Goal: Task Accomplishment & Management: Use online tool/utility

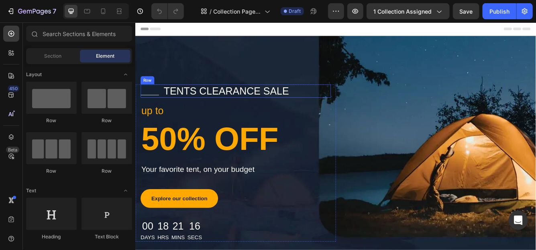
scroll to position [13, 0]
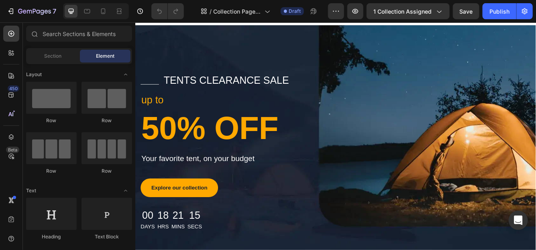
click at [266, 9] on div at bounding box center [267, 6] width 3 height 6
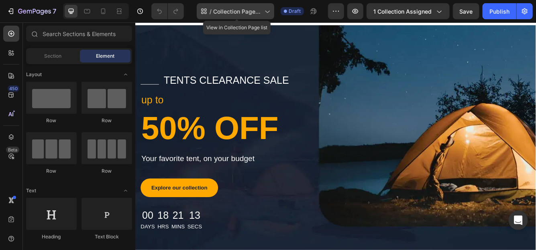
click at [242, 9] on span "Collection Page Satin" at bounding box center [237, 11] width 48 height 8
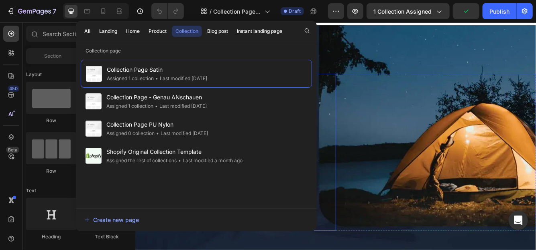
click at [371, 100] on div "Title Line tents clearance sale Text block Row up to Text block 50% OFF Heading…" at bounding box center [255, 178] width 241 height 189
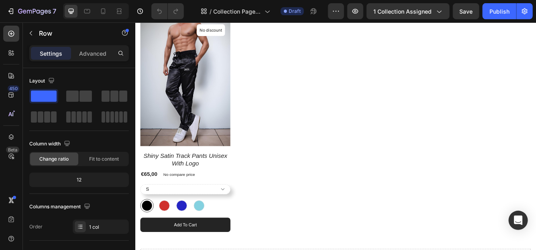
scroll to position [399, 0]
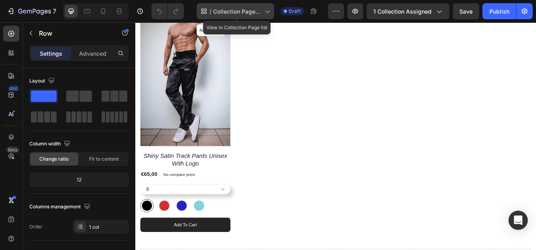
click at [260, 10] on span "Collection Page Satin" at bounding box center [237, 11] width 48 height 8
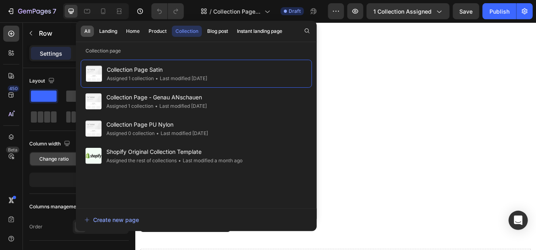
click at [83, 31] on button "All" at bounding box center [87, 31] width 13 height 11
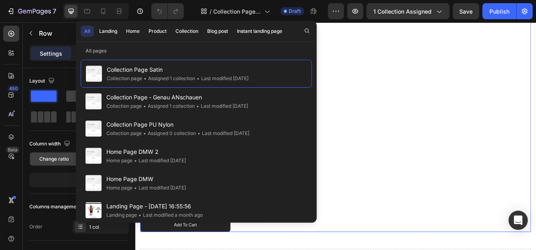
click at [400, 37] on div "(P) Images No discount Not be displayed when published Product Badge Row shiny …" at bounding box center [376, 146] width 470 height 257
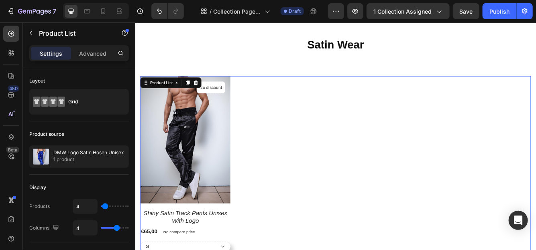
scroll to position [372, 0]
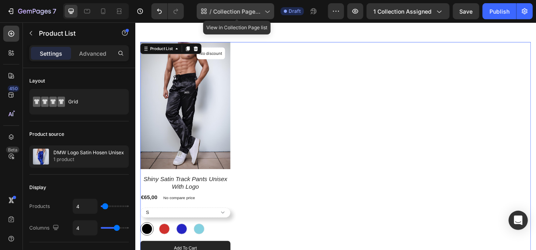
click at [242, 4] on div "/ Collection Page Satin" at bounding box center [235, 11] width 77 height 16
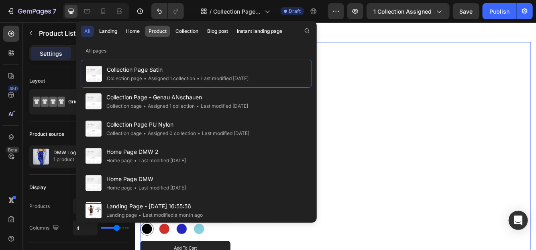
click at [162, 28] on div "Product" at bounding box center [157, 31] width 18 height 7
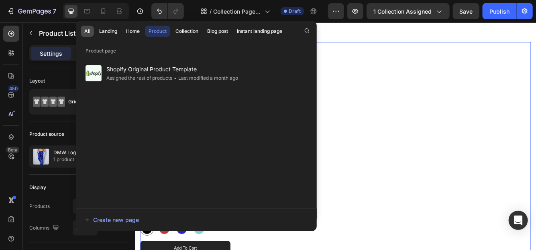
click at [90, 29] on button "All" at bounding box center [87, 31] width 13 height 11
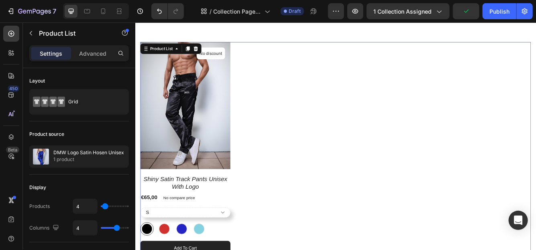
scroll to position [323, 0]
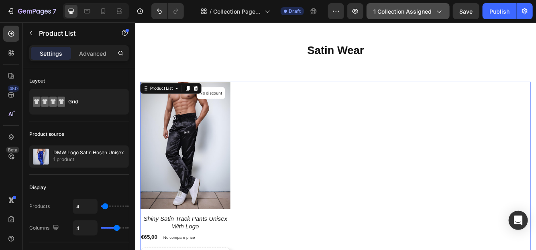
click at [408, 7] on span "1 collection assigned" at bounding box center [402, 11] width 58 height 8
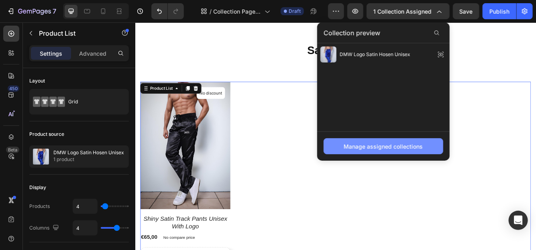
click at [380, 146] on div "Manage assigned collections" at bounding box center [383, 146] width 79 height 8
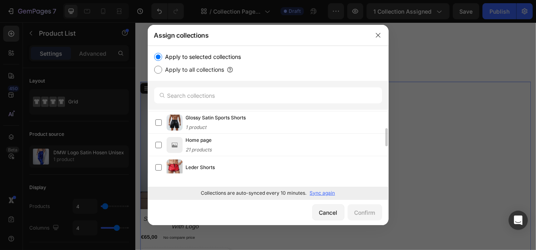
scroll to position [49, 0]
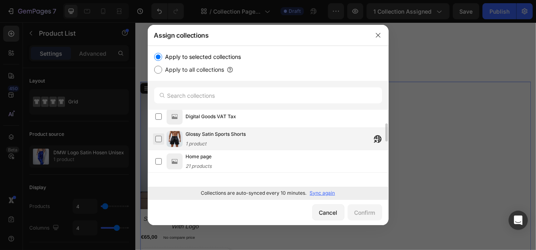
click at [155, 138] on label at bounding box center [158, 139] width 6 height 6
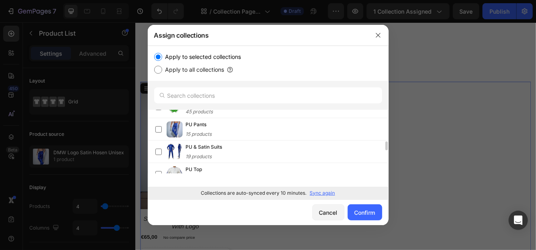
scroll to position [216, 0]
click at [318, 193] on p "Sync again" at bounding box center [322, 193] width 25 height 7
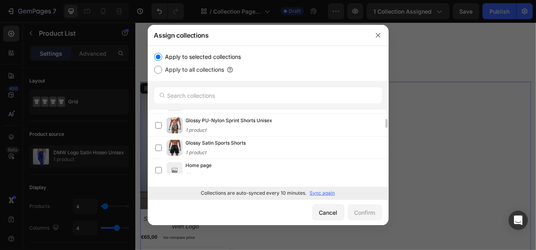
scroll to position [64, 0]
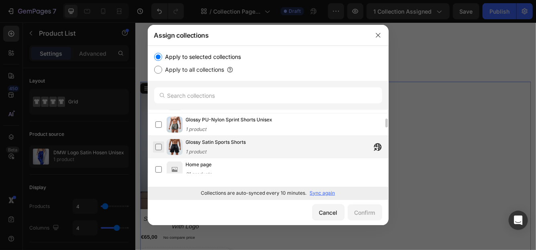
click at [159, 148] on label at bounding box center [158, 147] width 6 height 6
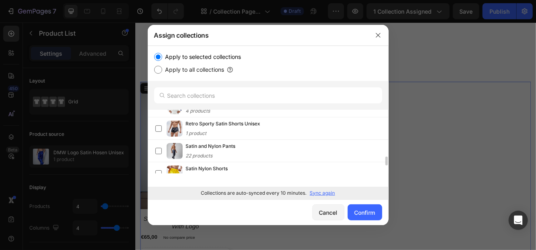
scroll to position [330, 0]
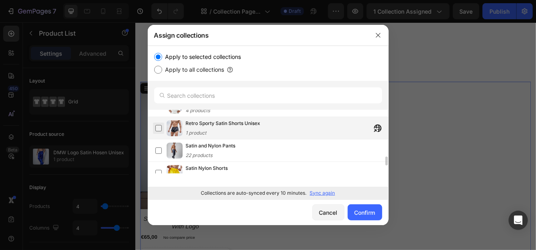
click at [157, 129] on label at bounding box center [158, 128] width 6 height 6
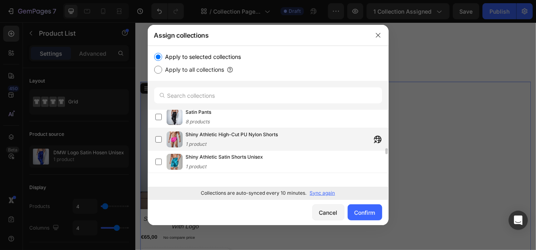
scroll to position [409, 0]
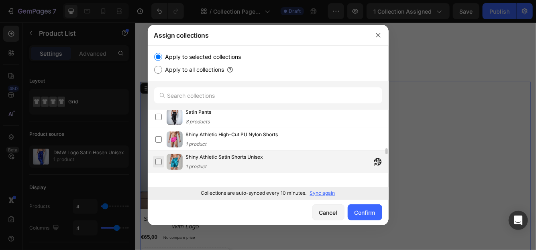
click at [159, 161] on label at bounding box center [158, 162] width 6 height 6
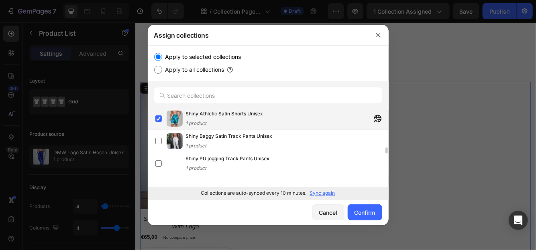
scroll to position [454, 0]
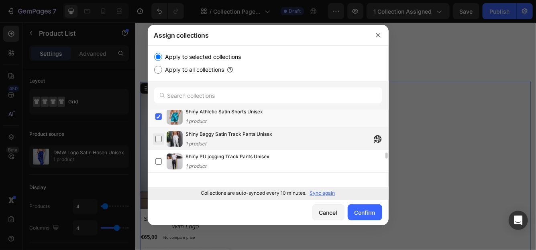
click at [157, 136] on label at bounding box center [158, 139] width 6 height 6
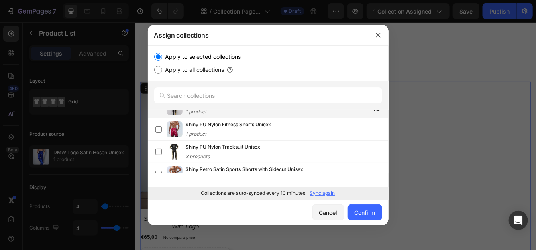
scroll to position [535, 0]
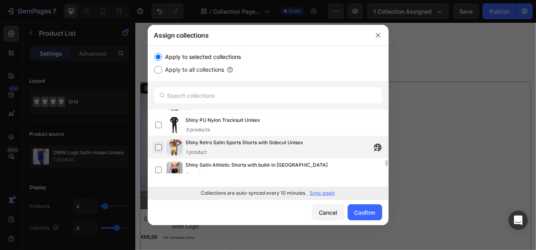
click at [155, 147] on label at bounding box center [158, 147] width 6 height 6
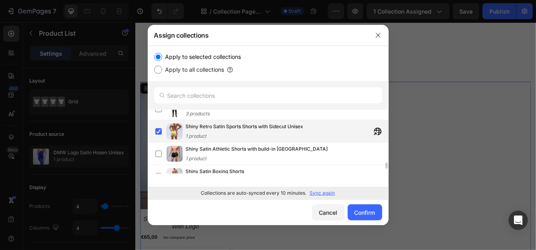
scroll to position [562, 0]
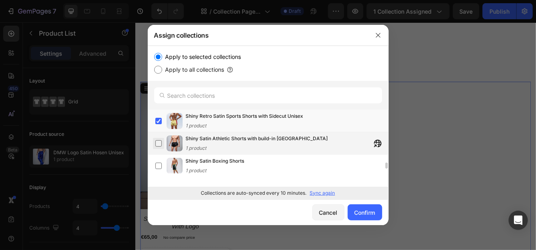
click at [156, 142] on label at bounding box center [158, 143] width 6 height 6
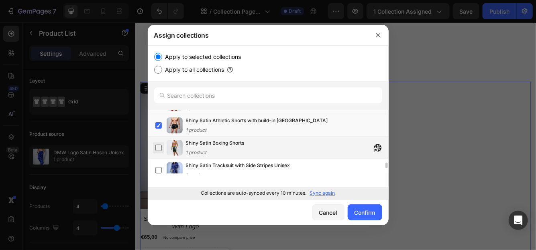
click at [159, 146] on label at bounding box center [158, 148] width 6 height 6
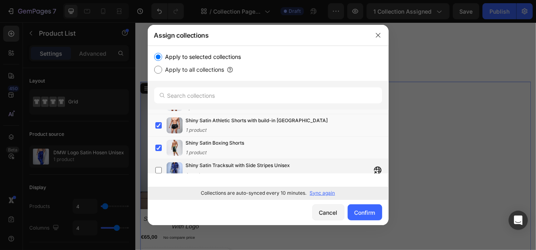
scroll to position [607, 0]
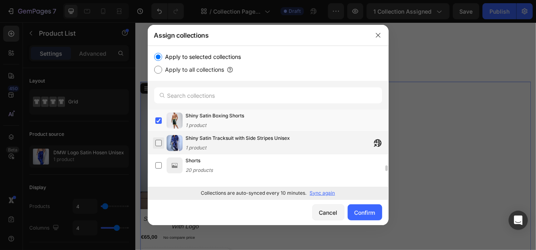
click at [155, 142] on label at bounding box center [158, 143] width 6 height 6
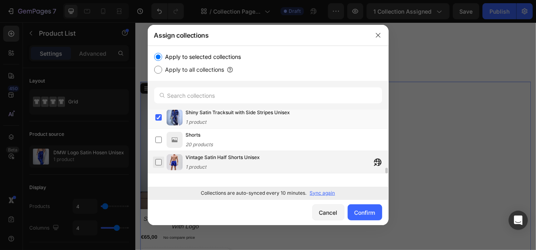
click at [159, 159] on label at bounding box center [158, 162] width 6 height 6
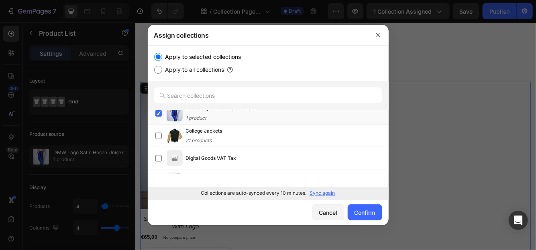
scroll to position [0, 0]
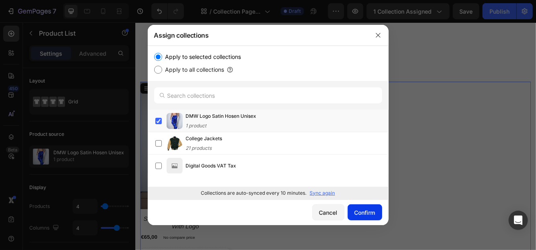
click at [356, 216] on div "Confirm" at bounding box center [364, 213] width 21 height 8
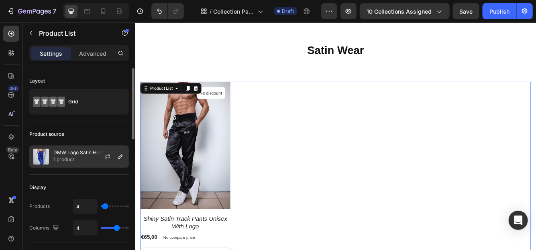
click at [89, 157] on p "1 product" at bounding box center [88, 160] width 71 height 8
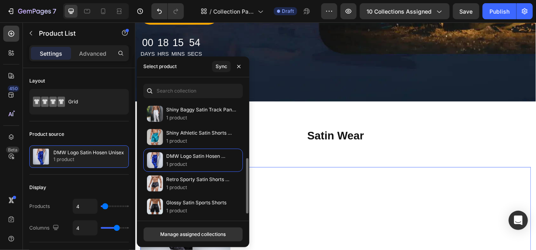
scroll to position [116, 0]
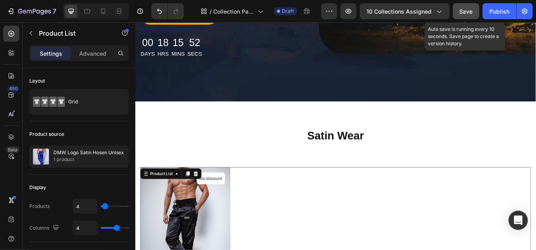
click at [466, 13] on span "Save" at bounding box center [465, 11] width 13 height 7
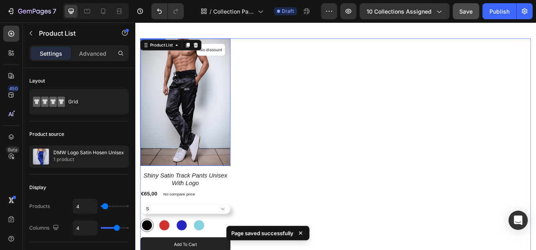
scroll to position [364, 0]
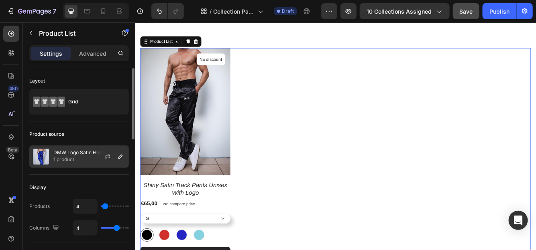
click at [71, 155] on p "DMW Logo Satin Hosen Unisex" at bounding box center [88, 153] width 71 height 6
click at [106, 157] on icon "button" at bounding box center [107, 157] width 6 height 6
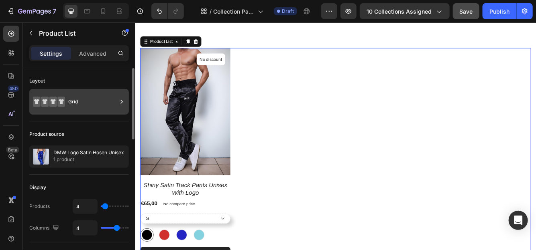
click at [72, 111] on div "Grid" at bounding box center [79, 102] width 100 height 26
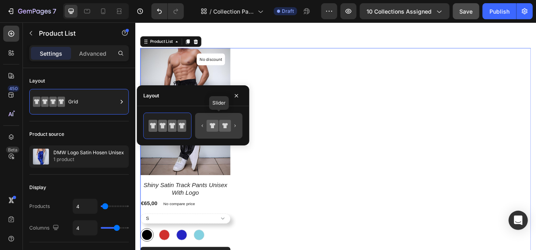
click at [221, 130] on icon at bounding box center [225, 126] width 12 height 12
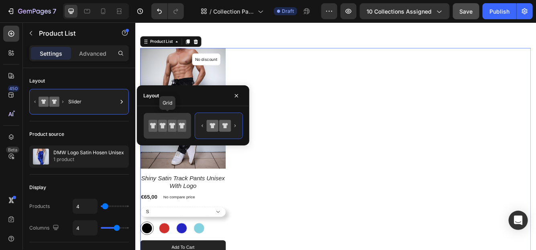
click at [178, 129] on icon at bounding box center [181, 126] width 9 height 12
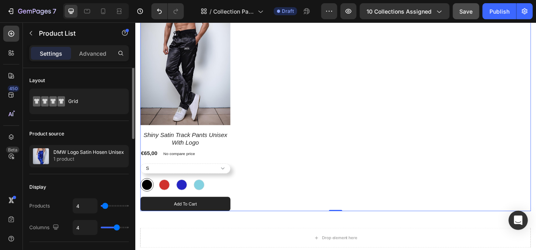
scroll to position [0, 0]
click at [87, 156] on p "1 product" at bounding box center [88, 160] width 71 height 8
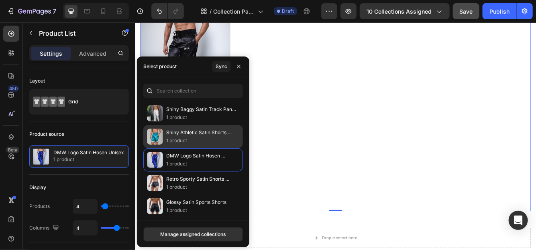
click at [181, 131] on p "Shiny Athletic Satin Shorts Unisex" at bounding box center [201, 133] width 70 height 8
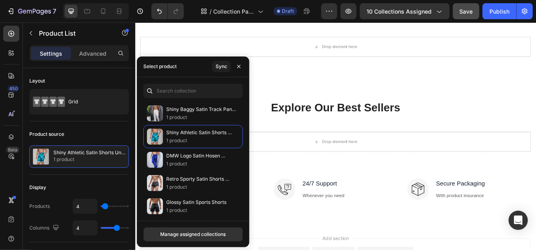
scroll to position [437, 0]
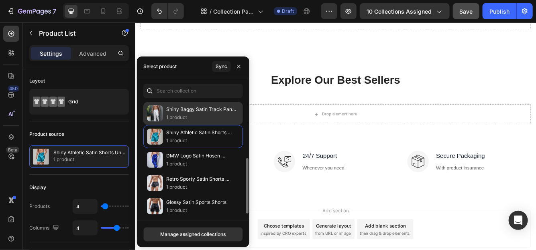
click at [179, 111] on p "Shiny Baggy Satin Track Pants Unisex" at bounding box center [201, 110] width 70 height 8
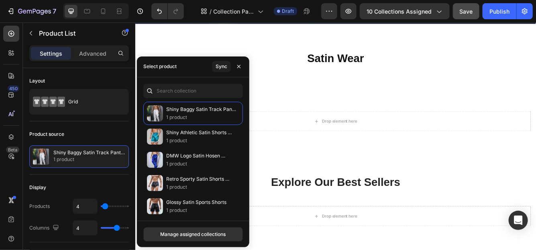
scroll to position [242, 0]
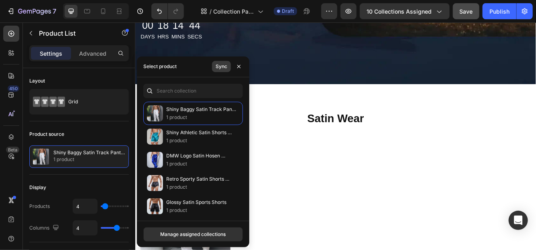
click at [223, 65] on div "Sync" at bounding box center [222, 66] width 12 height 7
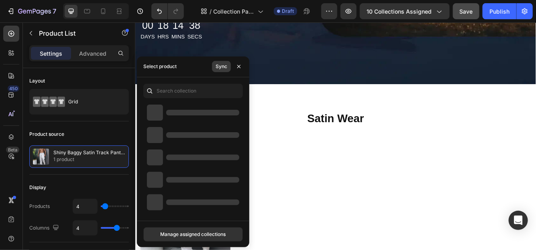
scroll to position [0, 0]
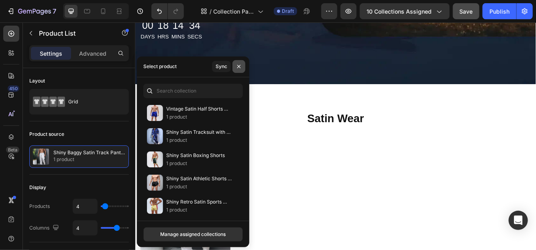
click at [238, 66] on icon "button" at bounding box center [239, 66] width 6 height 6
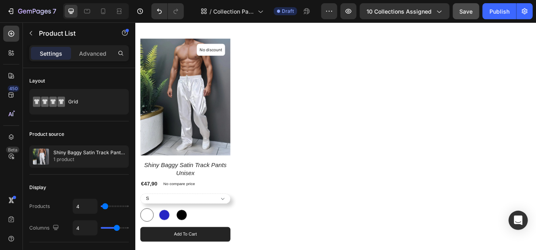
scroll to position [352, 0]
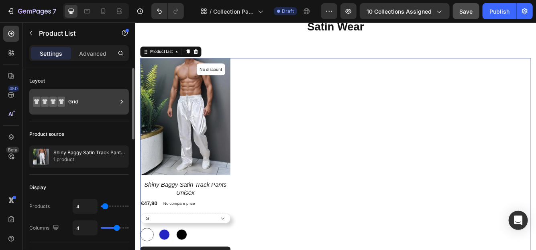
click at [73, 106] on div "Grid" at bounding box center [92, 102] width 49 height 18
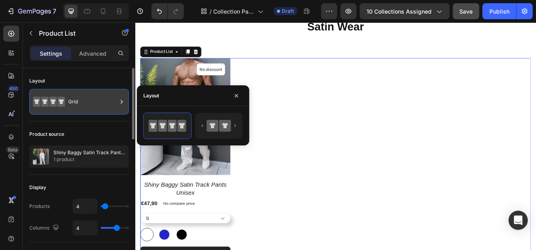
click at [73, 106] on div "Grid" at bounding box center [92, 102] width 49 height 18
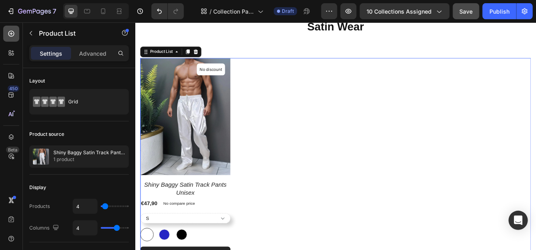
click at [12, 35] on icon at bounding box center [11, 34] width 8 height 8
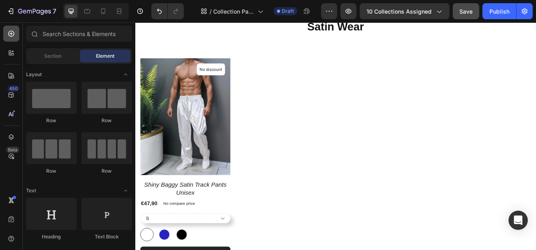
click at [12, 35] on icon at bounding box center [11, 34] width 8 height 8
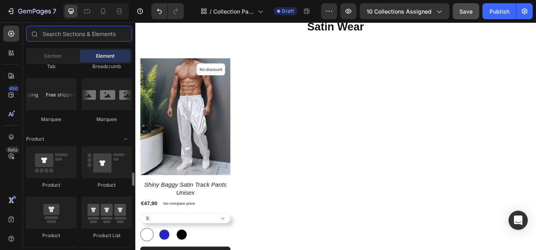
scroll to position [999, 0]
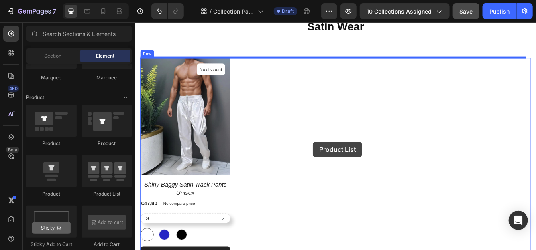
drag, startPoint x: 231, startPoint y: 202, endPoint x: 348, endPoint y: 166, distance: 122.2
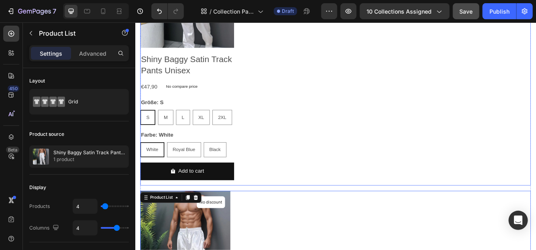
scroll to position [383, 0]
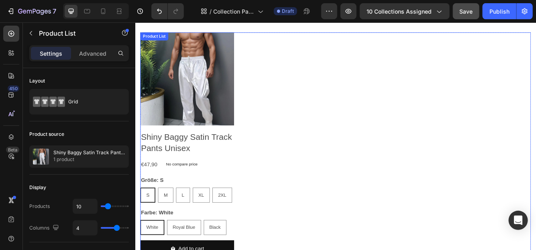
click at [307, 109] on div "Product Images Shiny Baggy Satin Track Pants Unisex Product Title €47,90 Produc…" at bounding box center [376, 173] width 470 height 278
click at [207, 41] on icon at bounding box center [207, 42] width 6 height 6
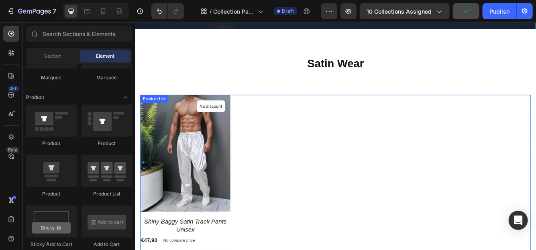
scroll to position [308, 0]
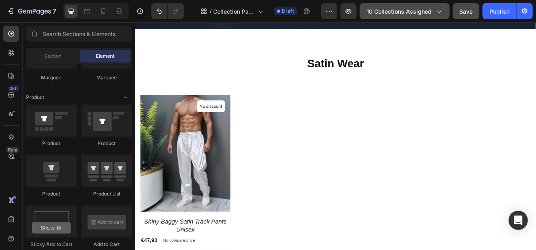
click at [411, 17] on button "10 collections assigned" at bounding box center [405, 11] width 90 height 16
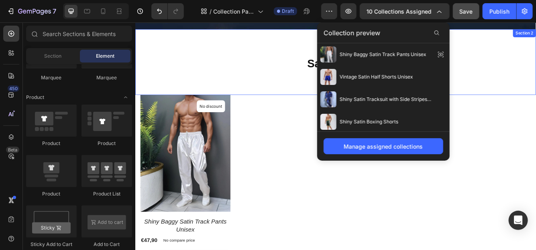
click at [294, 51] on div "Satin Wear Heading Row Section 2" at bounding box center [376, 69] width 482 height 79
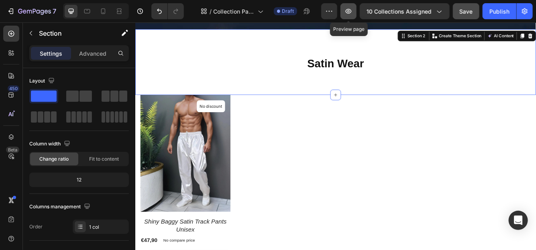
click at [352, 15] on icon "button" at bounding box center [348, 11] width 8 height 8
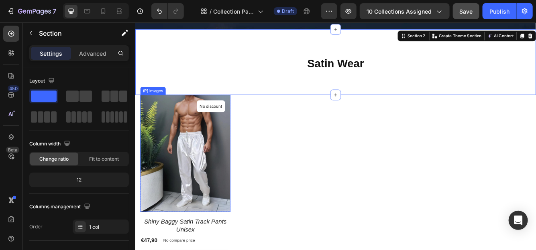
scroll to position [360, 0]
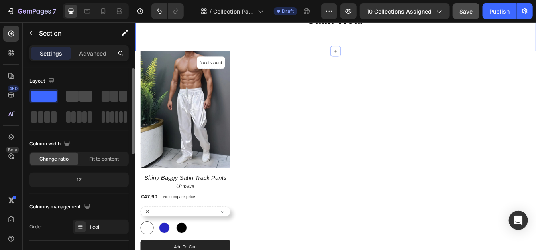
click at [73, 101] on span at bounding box center [72, 96] width 12 height 11
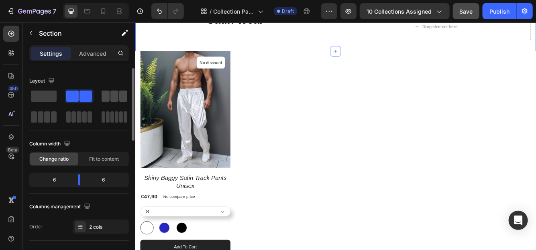
click at [116, 101] on span at bounding box center [114, 96] width 8 height 11
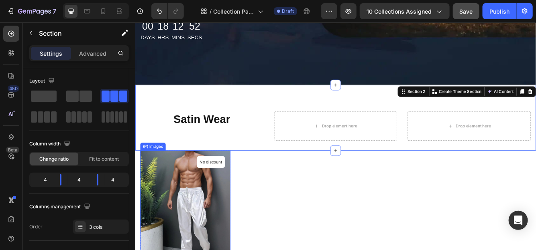
scroll to position [328, 0]
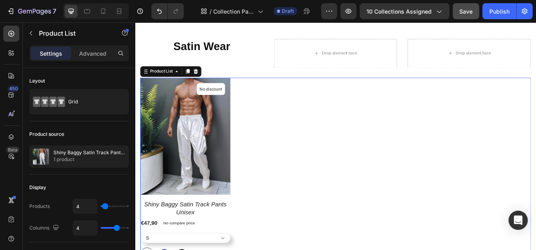
click at [271, 150] on div "(P) Images No discount Not be displayed when published Product Badge Row shiny …" at bounding box center [376, 211] width 470 height 245
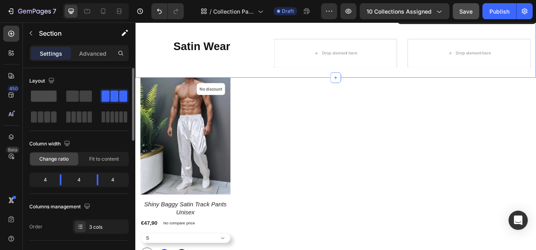
click at [39, 98] on span at bounding box center [44, 96] width 26 height 11
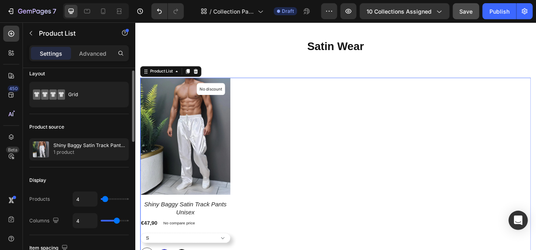
scroll to position [0, 0]
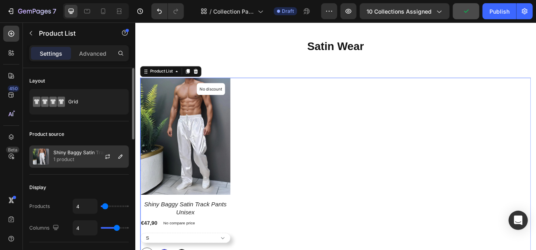
click at [78, 157] on p "1 product" at bounding box center [89, 160] width 72 height 8
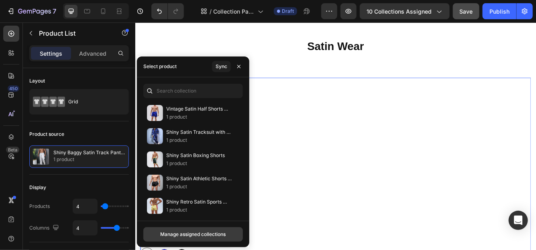
click at [185, 235] on div "Manage assigned collections" at bounding box center [192, 234] width 65 height 7
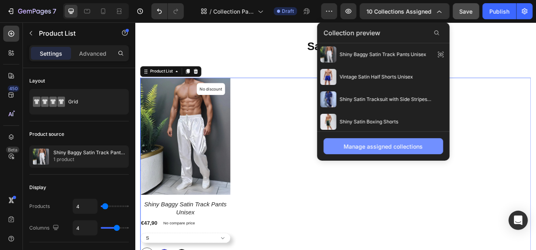
click at [380, 149] on div "Manage assigned collections" at bounding box center [383, 146] width 79 height 8
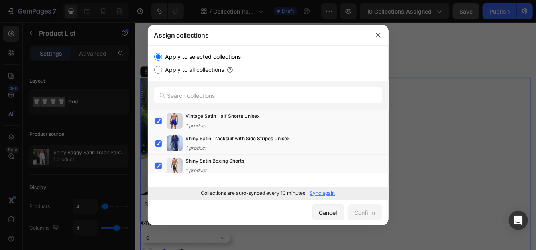
click at [312, 193] on p "Sync again" at bounding box center [322, 193] width 25 height 7
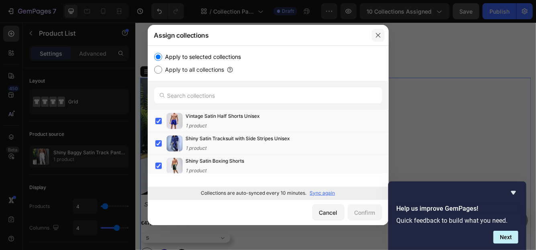
click at [376, 38] on icon "button" at bounding box center [378, 35] width 6 height 6
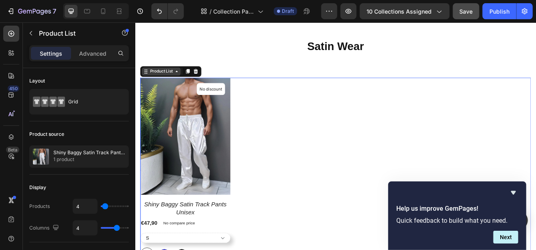
click at [182, 84] on div "Product List" at bounding box center [166, 82] width 47 height 10
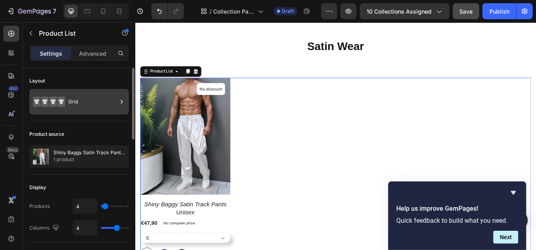
click at [73, 108] on div "Grid" at bounding box center [92, 102] width 49 height 18
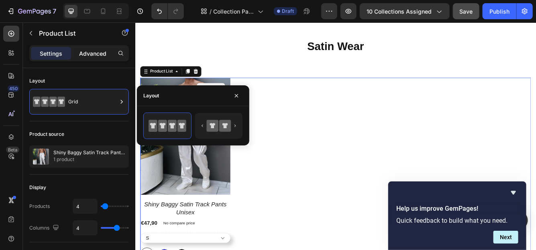
click at [94, 54] on p "Advanced" at bounding box center [92, 53] width 27 height 8
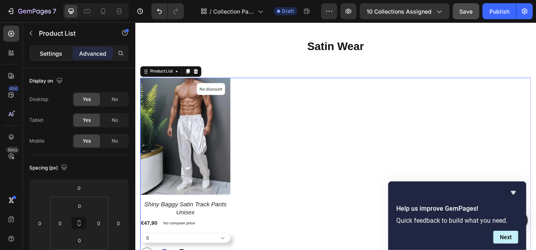
click at [57, 57] on p "Settings" at bounding box center [51, 53] width 22 height 8
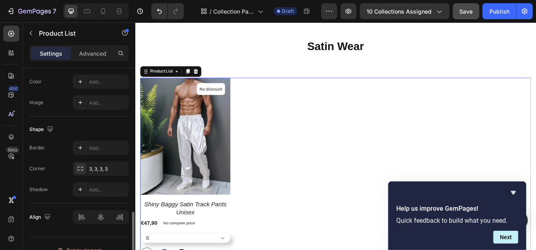
scroll to position [382, 0]
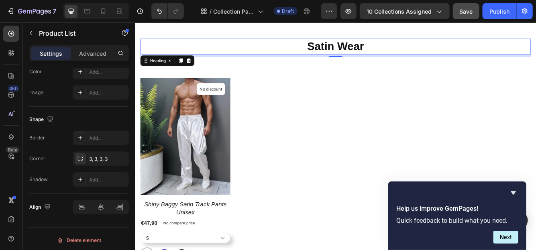
click at [269, 55] on h2 "Satin Wear" at bounding box center [376, 51] width 470 height 19
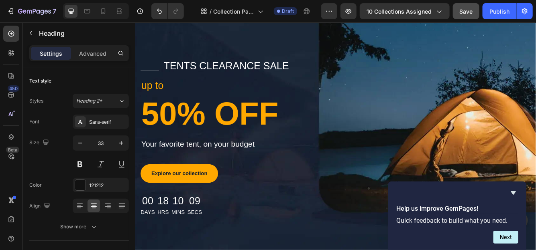
scroll to position [29, 0]
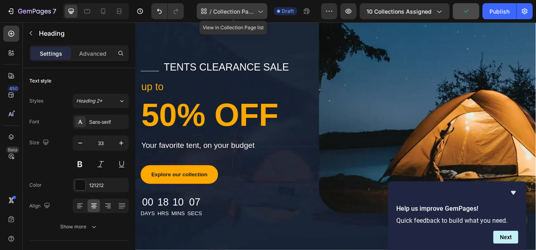
click at [252, 13] on span "Collection Page Satin" at bounding box center [233, 11] width 41 height 8
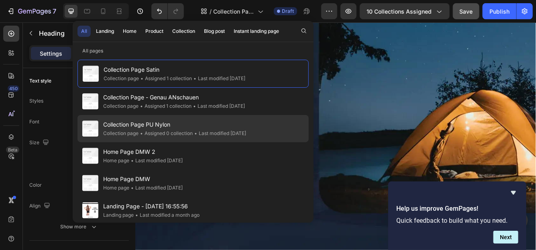
click at [156, 133] on div "• Assigned 0 collection" at bounding box center [165, 134] width 54 height 8
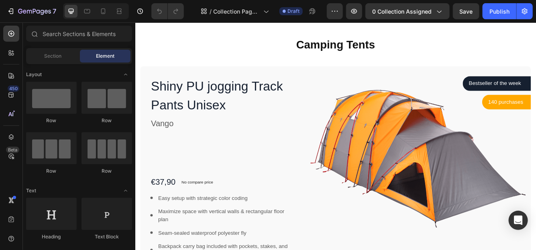
scroll to position [329, 0]
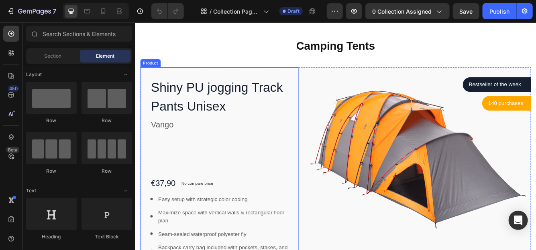
click at [148, 81] on div "Shiny PU jogging Track Pants Unisex Product Title Vango Text block €37,90 Produ…" at bounding box center [236, 213] width 190 height 275
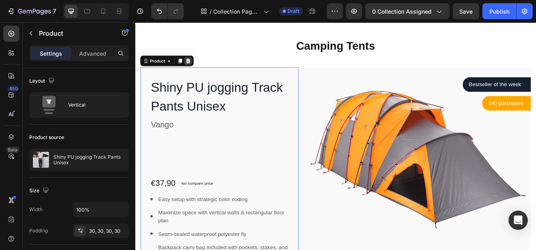
click at [197, 69] on icon at bounding box center [198, 68] width 6 height 6
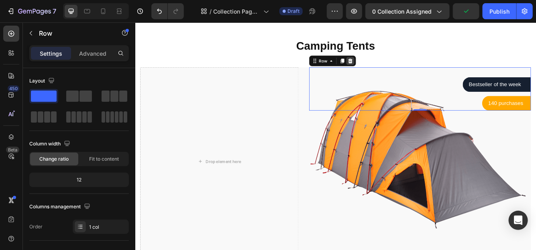
click at [393, 67] on icon at bounding box center [393, 68] width 6 height 6
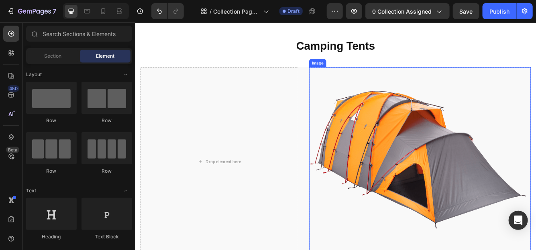
click at [364, 98] on img at bounding box center [477, 186] width 266 height 221
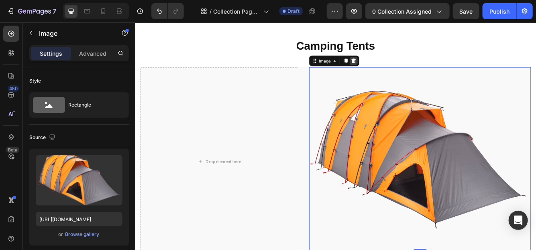
click at [396, 67] on icon at bounding box center [397, 68] width 5 height 6
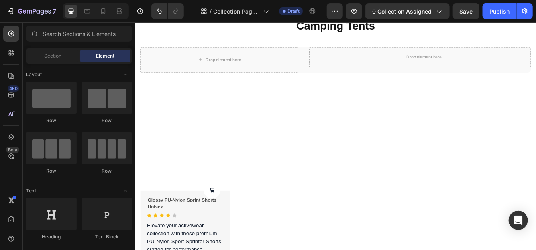
scroll to position [311, 0]
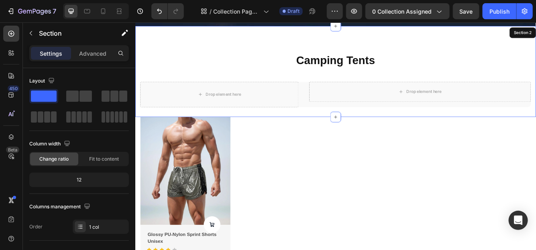
click at [328, 128] on div "Camping Tents Heading Row Drop element here Drop element here Row Row Section 2" at bounding box center [376, 82] width 482 height 110
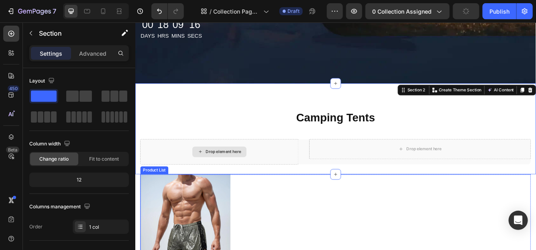
scroll to position [233, 0]
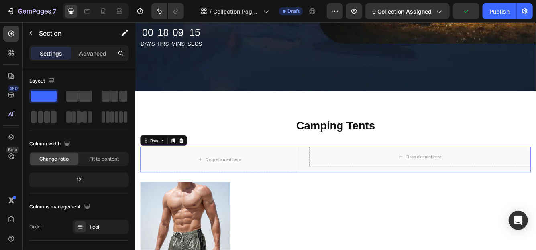
click at [333, 190] on div "Drop element here Drop element here Row Row 0" at bounding box center [376, 187] width 470 height 30
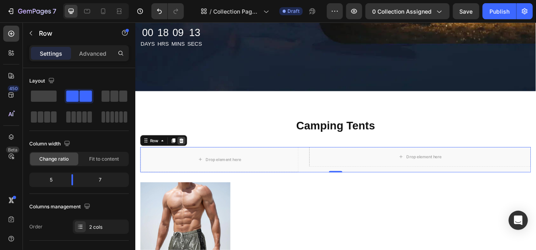
click at [189, 166] on icon at bounding box center [190, 164] width 5 height 6
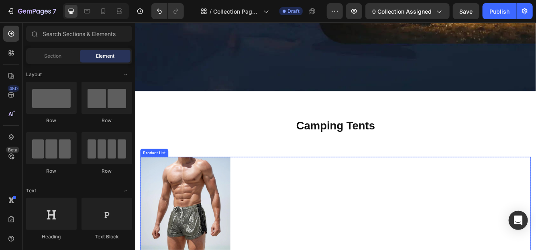
scroll to position [384, 0]
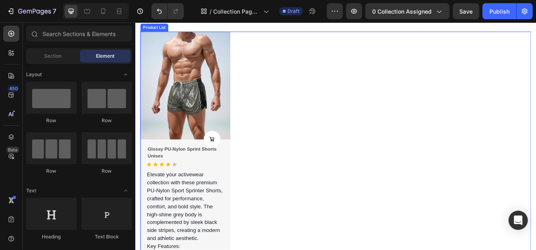
click at [288, 199] on div "Product Images Product Cart Button Glossy PU-Nylon Sprint Shorts Unisex Product…" at bounding box center [376, 241] width 470 height 417
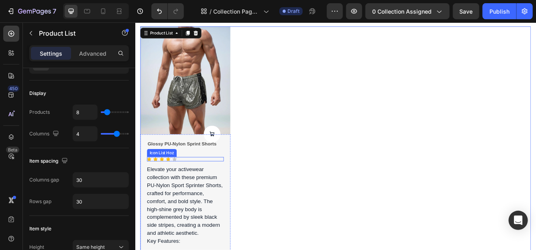
scroll to position [392, 0]
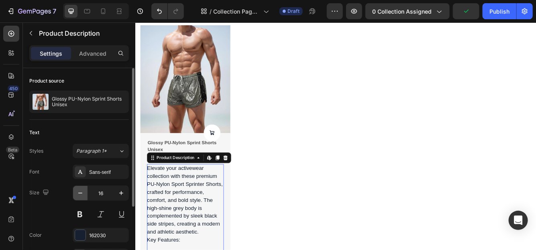
click at [81, 191] on icon "button" at bounding box center [80, 193] width 8 height 8
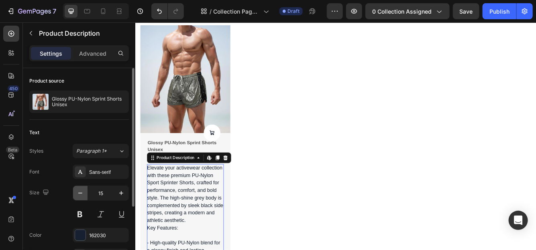
click at [81, 191] on icon "button" at bounding box center [80, 193] width 8 height 8
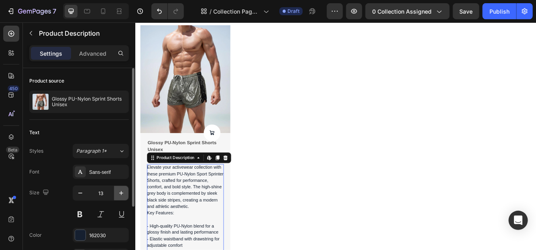
click at [119, 193] on icon "button" at bounding box center [121, 193] width 8 height 8
type input "14"
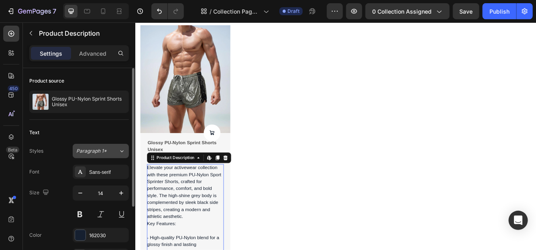
click at [119, 152] on icon at bounding box center [121, 151] width 7 height 8
click at [57, 212] on div "Size 14" at bounding box center [79, 204] width 100 height 36
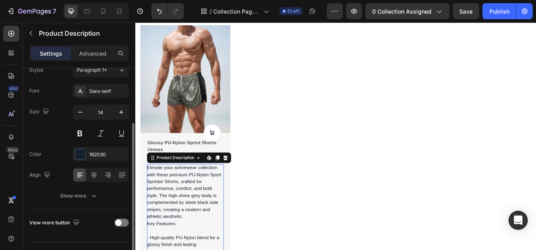
scroll to position [98, 0]
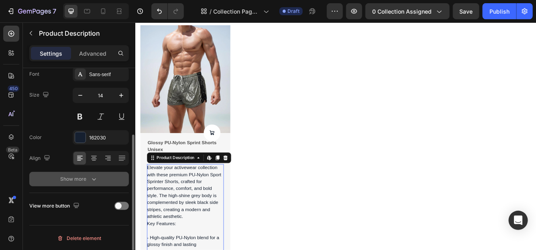
click at [87, 178] on div "Show more" at bounding box center [79, 179] width 37 height 8
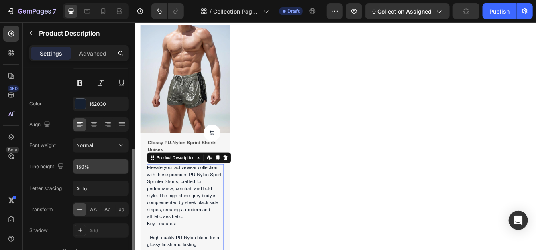
scroll to position [146, 0]
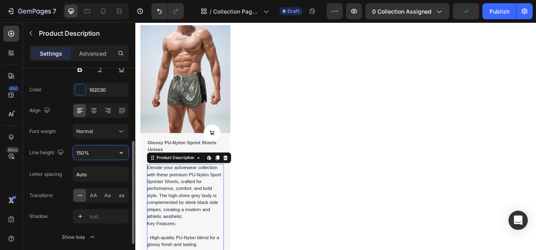
click at [103, 150] on input "150%" at bounding box center [100, 153] width 55 height 14
click at [118, 150] on icon "button" at bounding box center [121, 153] width 8 height 8
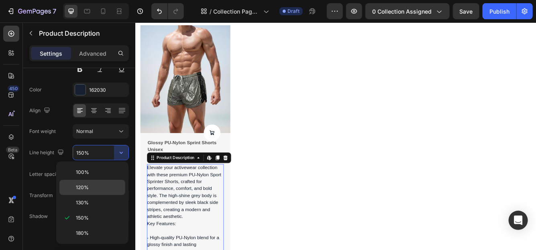
click at [89, 185] on p "120%" at bounding box center [99, 187] width 46 height 7
type input "120%"
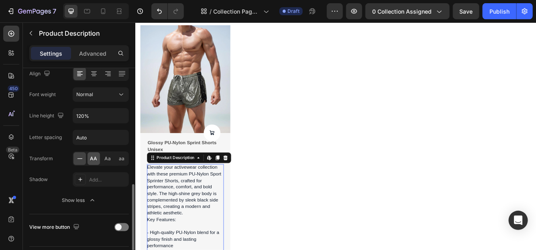
scroll to position [201, 0]
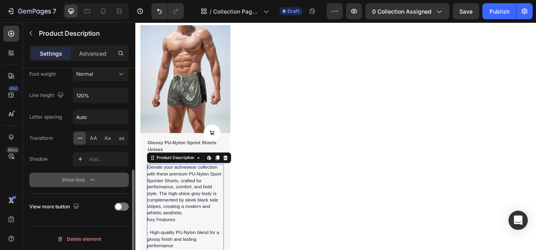
click at [94, 176] on icon "button" at bounding box center [92, 180] width 8 height 8
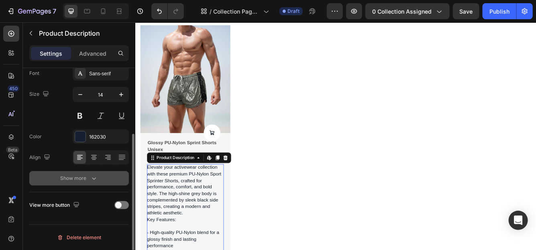
scroll to position [98, 0]
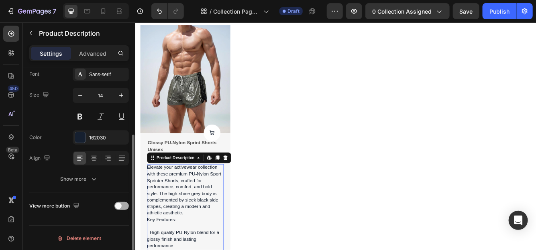
click at [120, 204] on span at bounding box center [118, 206] width 6 height 6
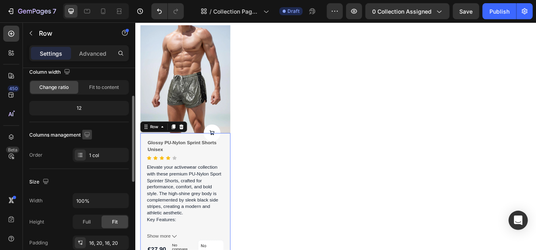
scroll to position [73, 0]
click at [103, 158] on div "1 col" at bounding box center [101, 154] width 56 height 14
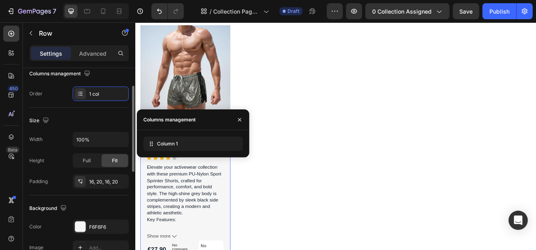
scroll to position [106, 0]
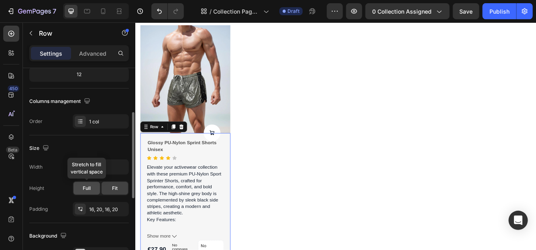
click at [92, 186] on div "Full" at bounding box center [86, 188] width 26 height 13
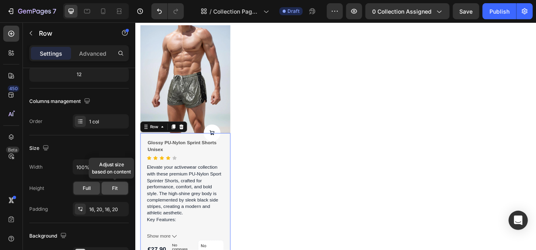
click at [113, 188] on span "Fit" at bounding box center [115, 188] width 6 height 7
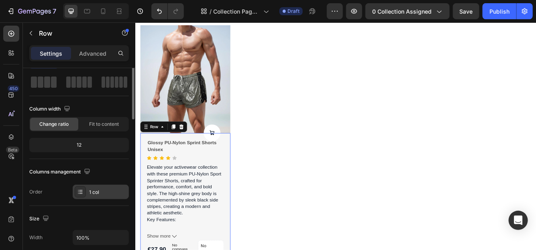
scroll to position [0, 0]
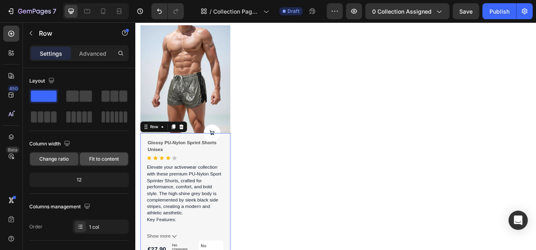
click at [102, 161] on span "Fit to content" at bounding box center [104, 159] width 30 height 7
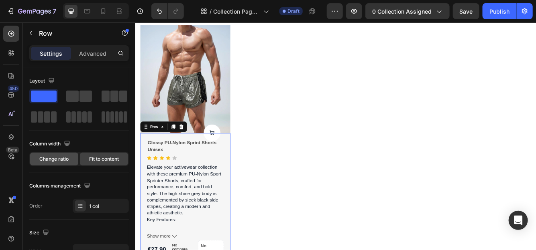
click at [50, 157] on span "Change ratio" at bounding box center [54, 159] width 29 height 7
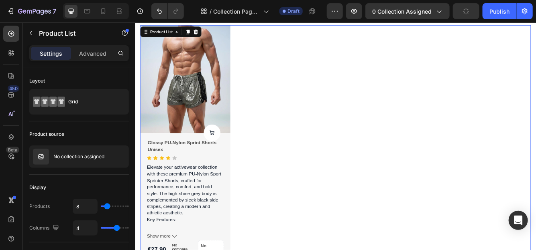
click at [301, 196] on div "Product Images Product Cart Button Glossy PU-Nylon Sprint Shorts Unisex Product…" at bounding box center [376, 169] width 470 height 287
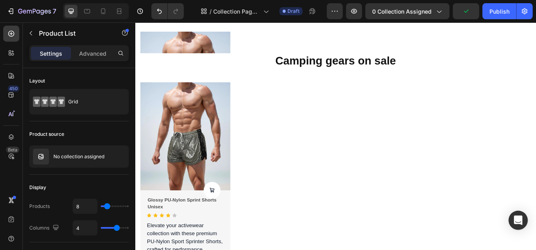
scroll to position [377, 0]
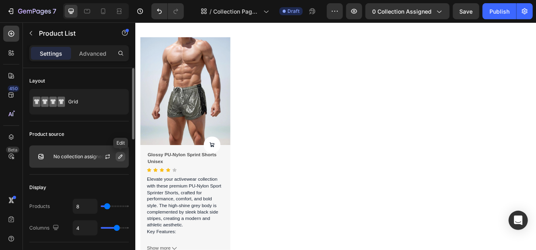
click at [120, 154] on icon "button" at bounding box center [120, 157] width 6 height 6
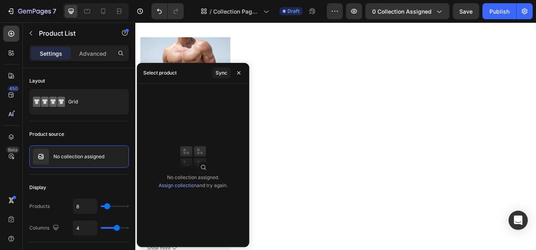
click at [178, 187] on link "Assign collection" at bounding box center [178, 186] width 38 height 6
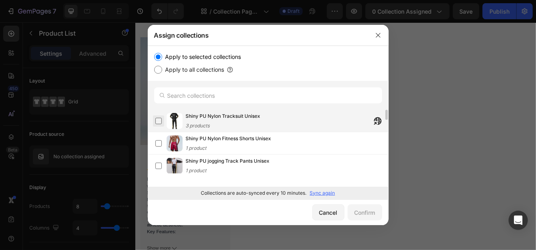
click at [155, 122] on label at bounding box center [158, 121] width 6 height 6
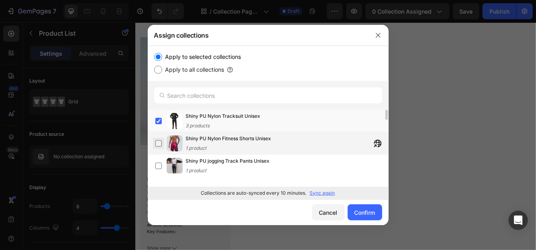
click at [156, 145] on label at bounding box center [158, 143] width 6 height 6
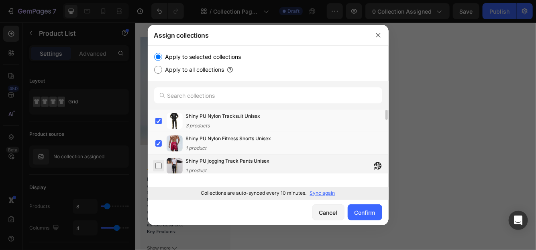
click at [157, 168] on label at bounding box center [158, 166] width 6 height 6
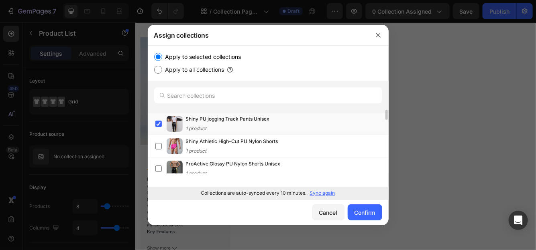
scroll to position [44, 0]
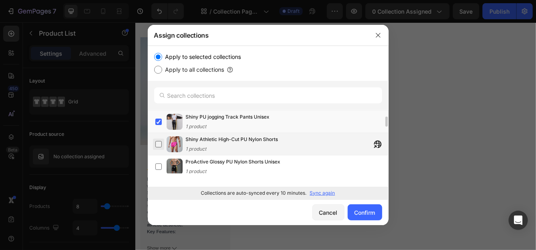
click at [158, 145] on label at bounding box center [158, 144] width 6 height 6
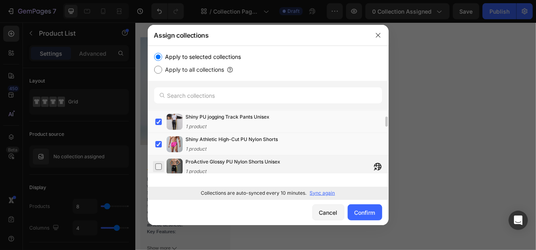
click at [157, 168] on label at bounding box center [158, 167] width 6 height 6
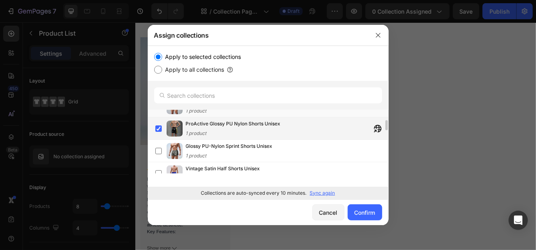
scroll to position [88, 0]
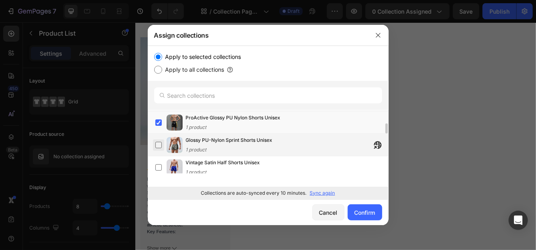
click at [155, 145] on label at bounding box center [158, 145] width 6 height 6
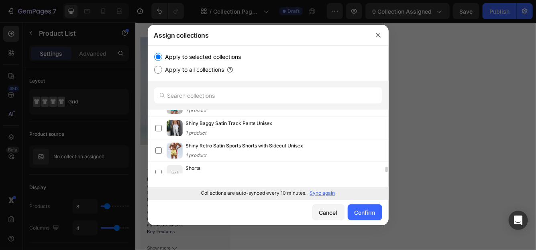
scroll to position [633, 0]
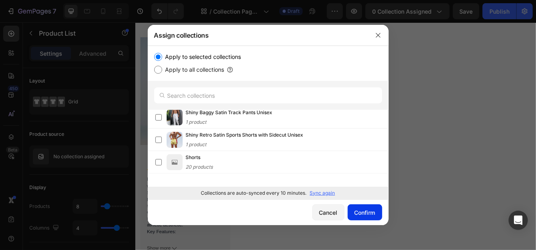
click at [367, 219] on button "Confirm" at bounding box center [365, 213] width 35 height 16
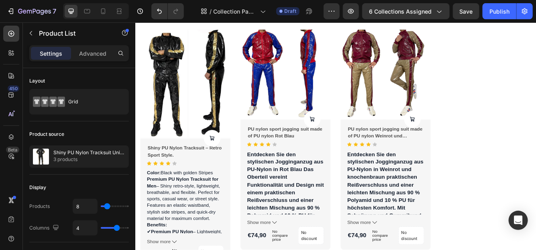
scroll to position [446, 0]
